Goal: Task Accomplishment & Management: Complete application form

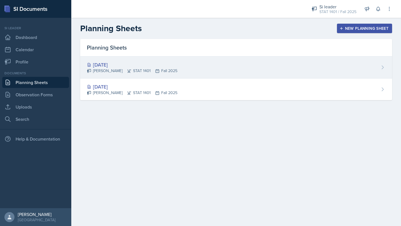
click at [163, 72] on div "[PERSON_NAME] STAT 1401 Fall 2025" at bounding box center [132, 71] width 90 height 6
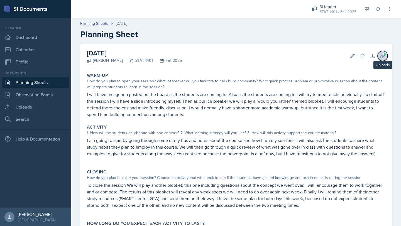
click at [385, 56] on icon at bounding box center [382, 56] width 6 height 6
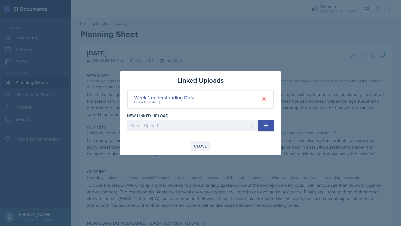
click at [202, 141] on button "Close" at bounding box center [200, 145] width 20 height 9
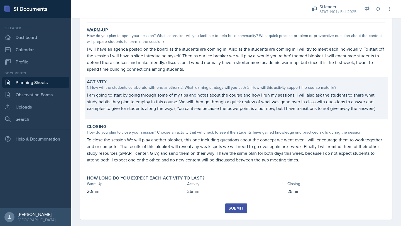
scroll to position [52, 0]
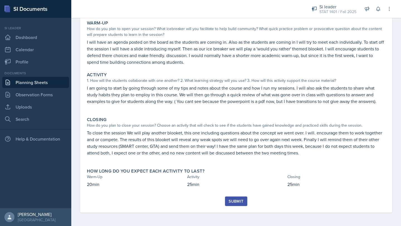
click at [235, 203] on div "Submit" at bounding box center [235, 201] width 15 height 4
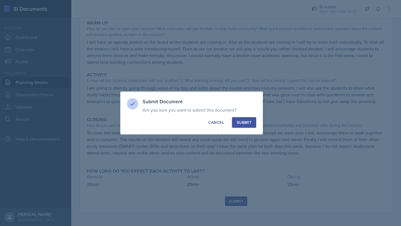
click at [245, 126] on button "Submit" at bounding box center [244, 122] width 24 height 11
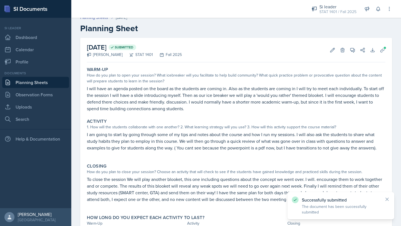
scroll to position [0, 0]
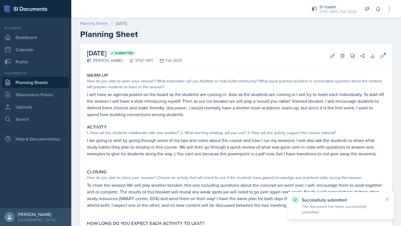
click at [93, 23] on link "Planning Sheets" at bounding box center [94, 24] width 28 height 6
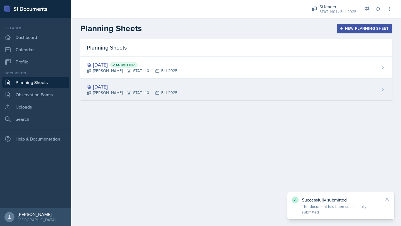
click at [129, 93] on div "[PERSON_NAME] STAT 1401 Fall 2025" at bounding box center [132, 93] width 90 height 6
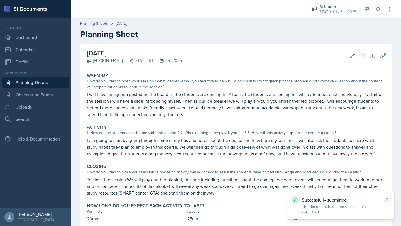
scroll to position [34, 0]
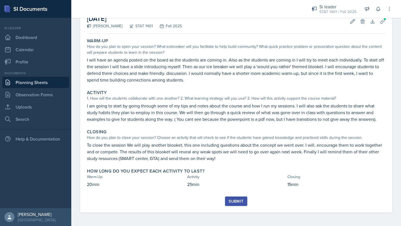
click at [234, 200] on div "Submit" at bounding box center [235, 201] width 15 height 4
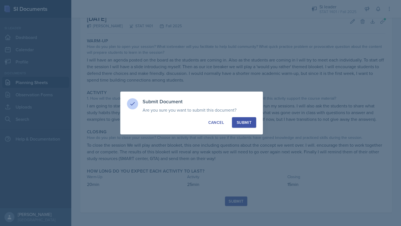
click at [250, 122] on div "Submit" at bounding box center [243, 123] width 15 height 6
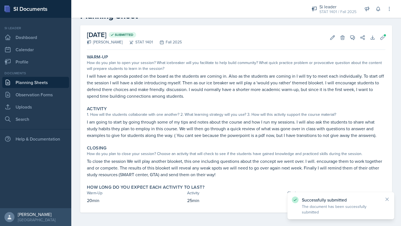
scroll to position [0, 0]
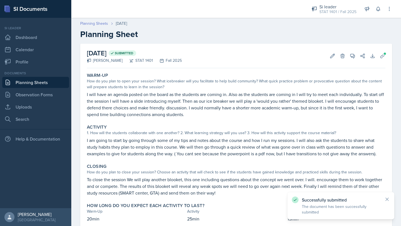
click at [96, 25] on link "Planning Sheets" at bounding box center [94, 24] width 28 height 6
